Goal: Use online tool/utility: Utilize a website feature to perform a specific function

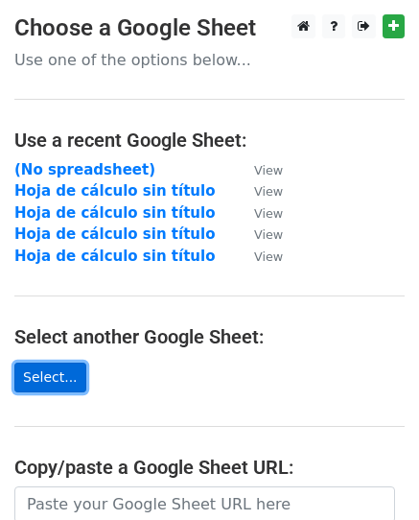
click at [47, 374] on link "Select..." at bounding box center [50, 378] width 72 height 30
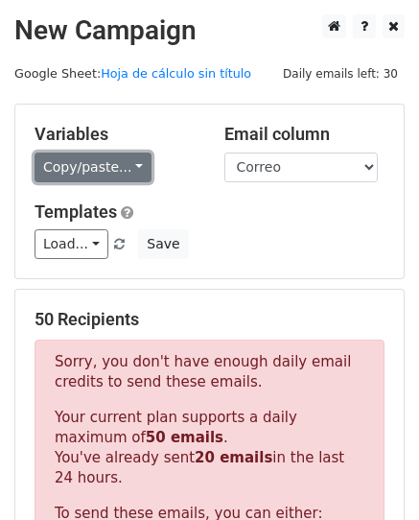
click at [97, 162] on link "Copy/paste..." at bounding box center [93, 168] width 117 height 30
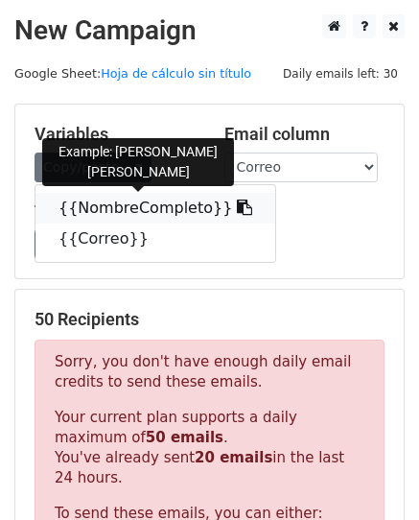
click at [144, 214] on link "{{NombreCompleto}}" at bounding box center [156, 208] width 240 height 31
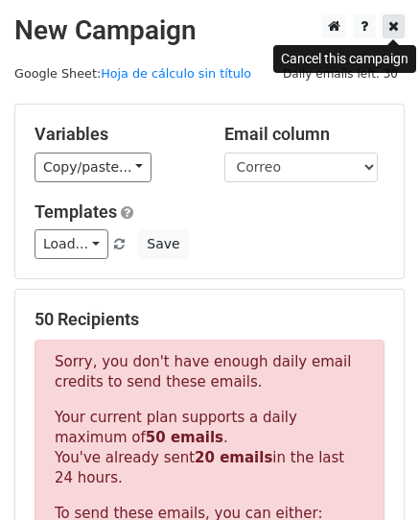
click at [390, 33] on icon at bounding box center [394, 25] width 11 height 13
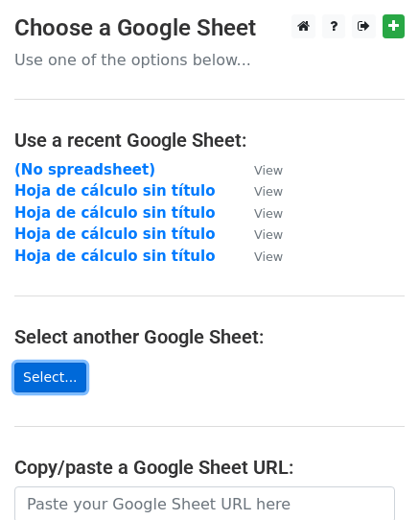
click at [59, 367] on link "Select..." at bounding box center [50, 378] width 72 height 30
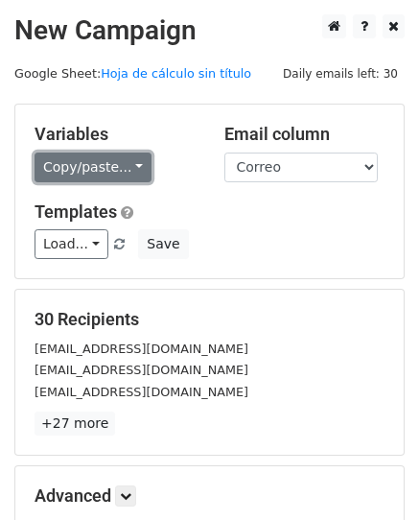
click at [103, 159] on link "Copy/paste..." at bounding box center [93, 168] width 117 height 30
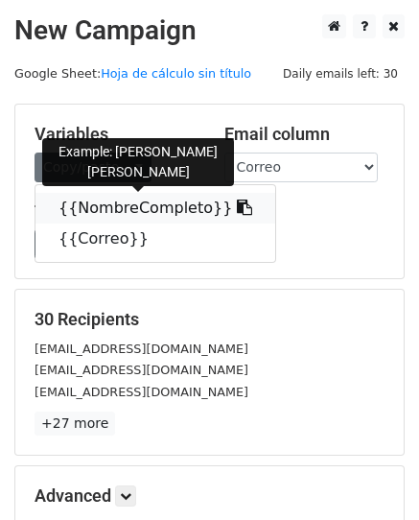
click at [94, 215] on link "{{NombreCompleto}}" at bounding box center [156, 208] width 240 height 31
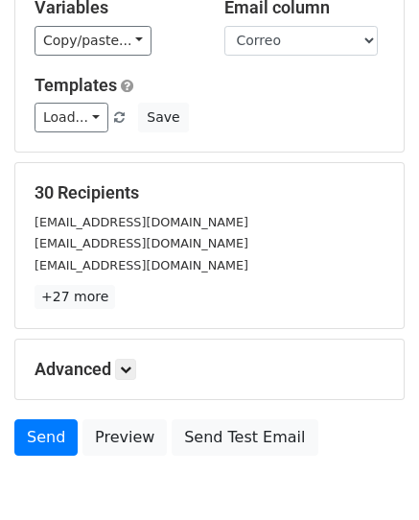
scroll to position [226, 0]
